Goal: Transaction & Acquisition: Purchase product/service

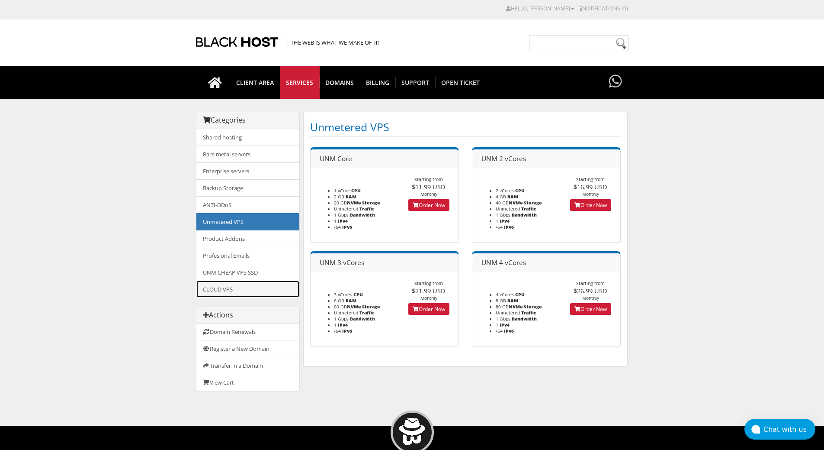
click at [262, 285] on link "CLOUD VPS" at bounding box center [247, 288] width 103 height 17
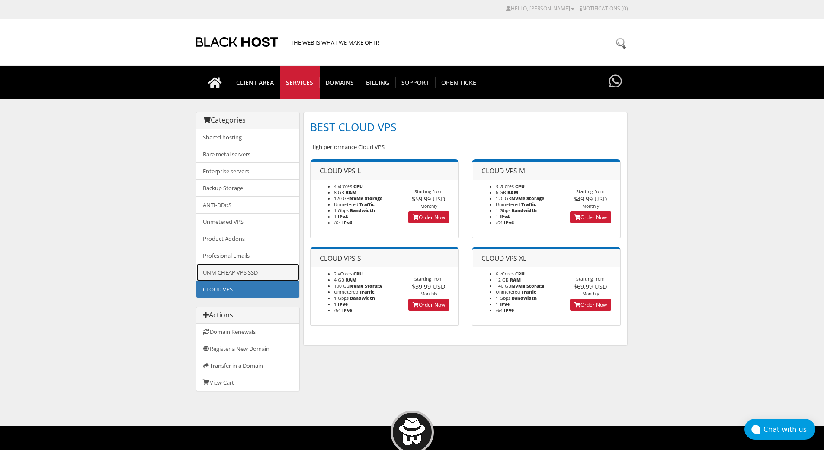
click at [267, 273] on link "UNM CHEAP VPS SSD" at bounding box center [247, 272] width 103 height 17
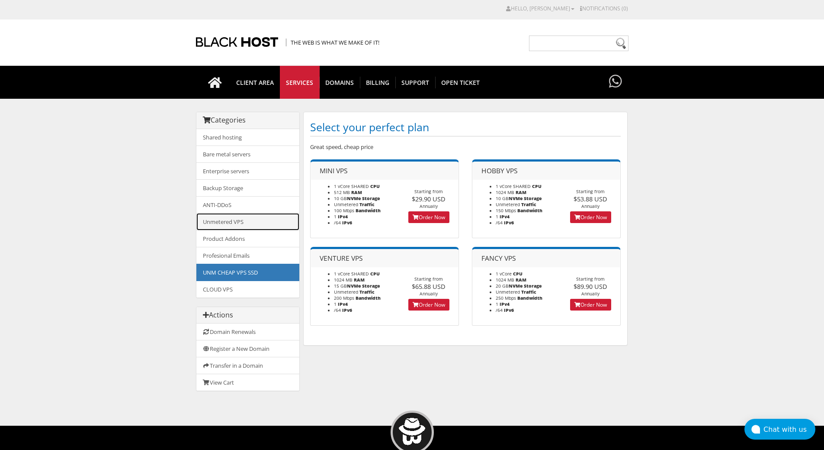
click at [271, 225] on link "Unmetered VPS" at bounding box center [247, 221] width 103 height 17
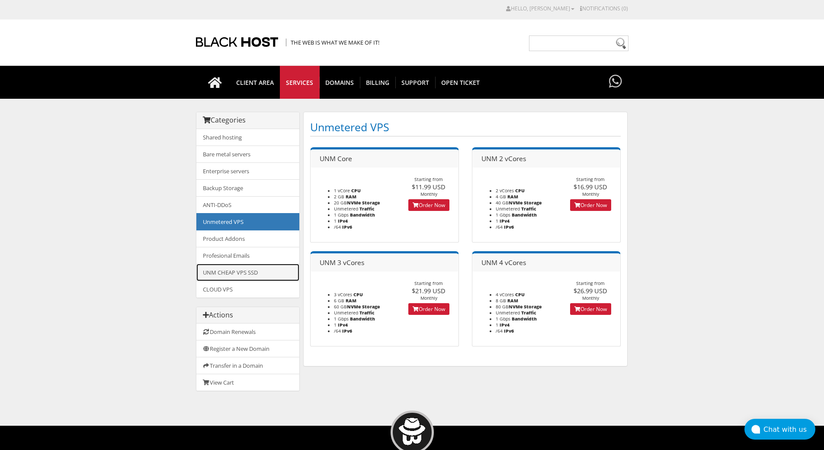
click at [269, 266] on link "UNM CHEAP VPS SSD" at bounding box center [247, 272] width 103 height 17
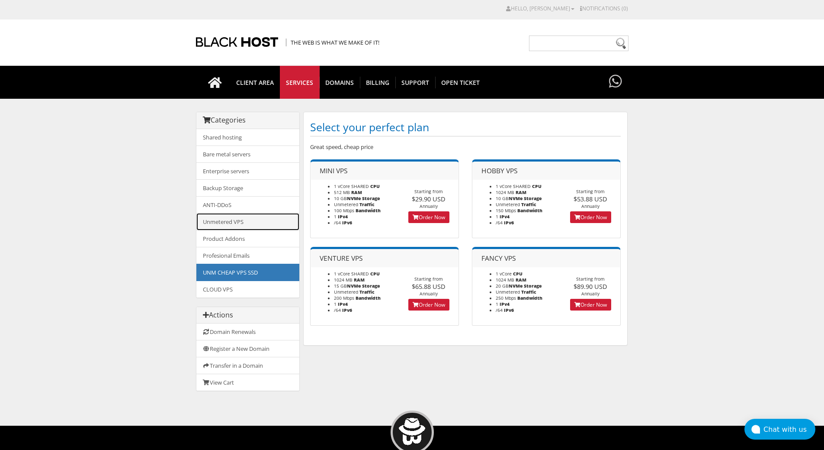
click at [258, 225] on link "Unmetered VPS" at bounding box center [247, 221] width 103 height 17
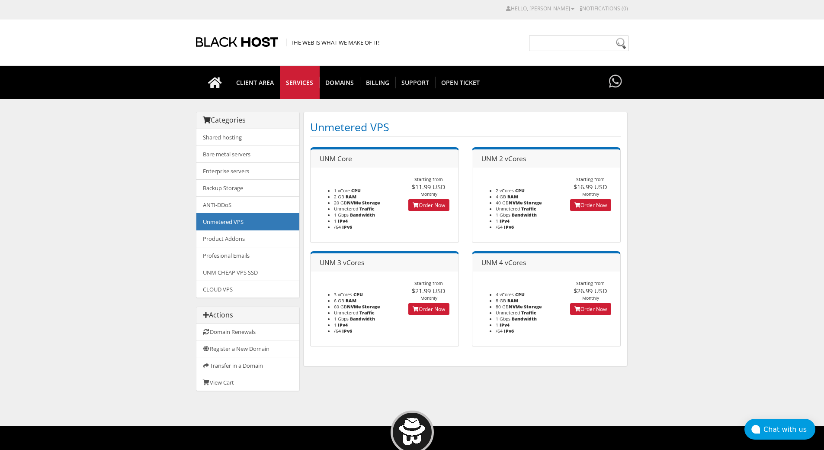
click at [430, 186] on span "$11.99 USD" at bounding box center [429, 186] width 34 height 9
copy div "$11.99 USD"
click at [444, 180] on div "Starting from $11.99 USD Monthly" at bounding box center [428, 186] width 59 height 21
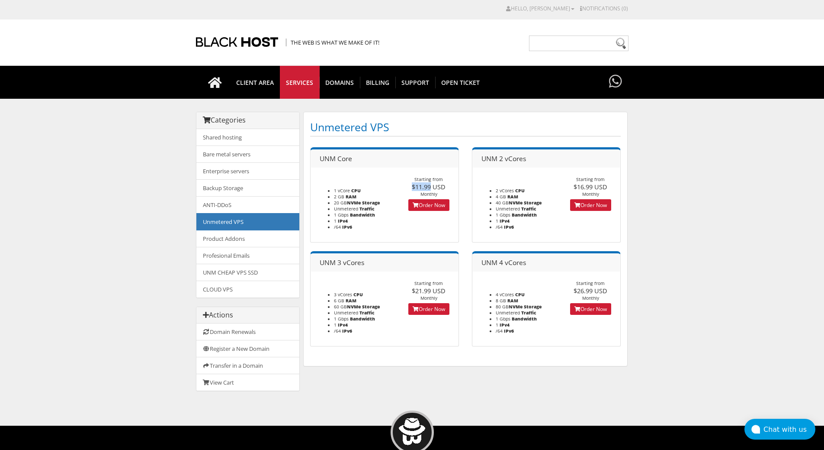
drag, startPoint x: 431, startPoint y: 186, endPoint x: 401, endPoint y: 186, distance: 30.7
click at [401, 186] on div "Starting from $11.99 USD Monthly" at bounding box center [428, 186] width 59 height 21
copy span "$11.99"
